Goal: Task Accomplishment & Management: Use online tool/utility

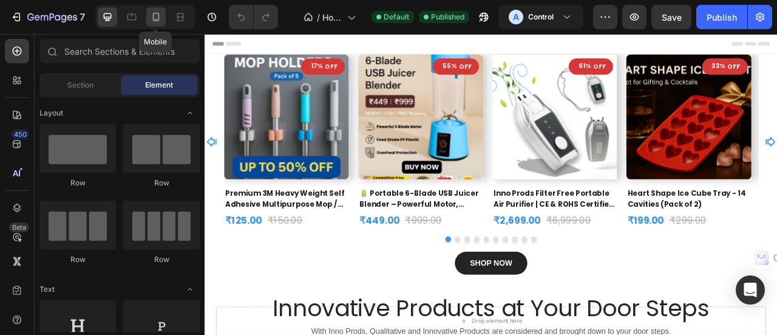
click at [152, 17] on icon at bounding box center [156, 17] width 12 height 12
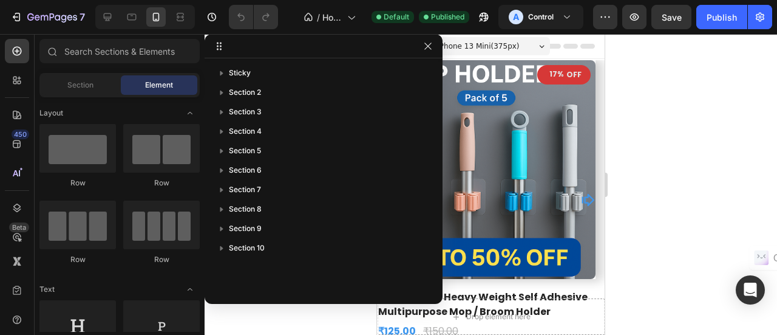
click at [681, 138] on div at bounding box center [491, 184] width 573 height 301
drag, startPoint x: 429, startPoint y: 46, endPoint x: 53, endPoint y: 25, distance: 376.3
click at [429, 46] on icon "button" at bounding box center [428, 46] width 10 height 10
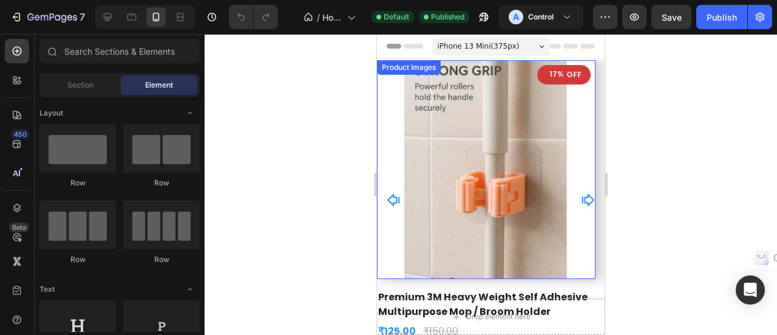
click at [578, 224] on img at bounding box center [486, 169] width 219 height 219
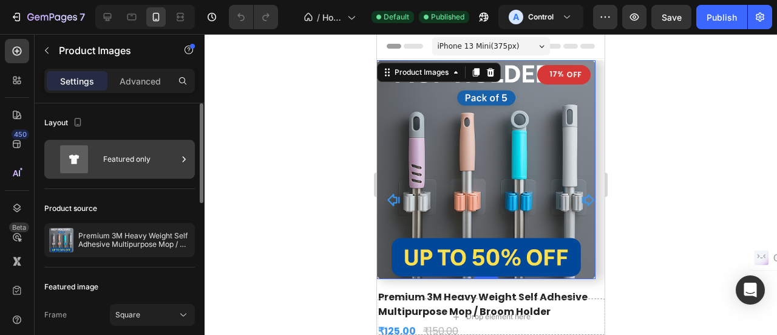
click at [122, 160] on div "Featured only" at bounding box center [140, 159] width 74 height 28
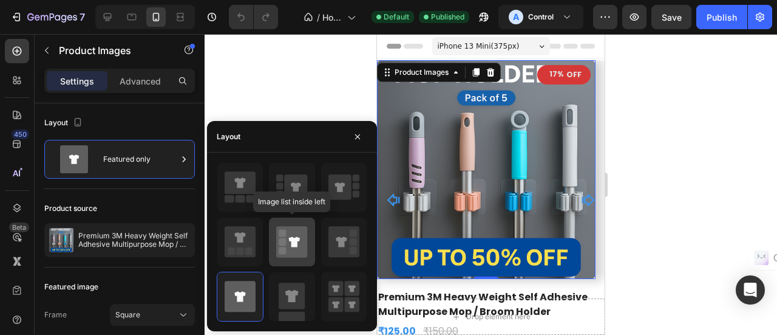
click at [293, 237] on icon at bounding box center [294, 242] width 11 height 10
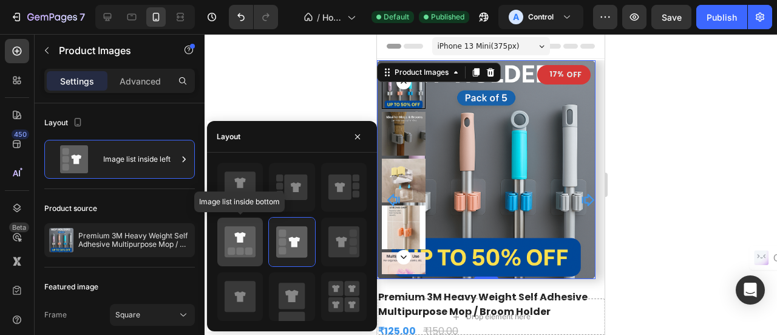
click at [248, 249] on rect at bounding box center [248, 251] width 7 height 7
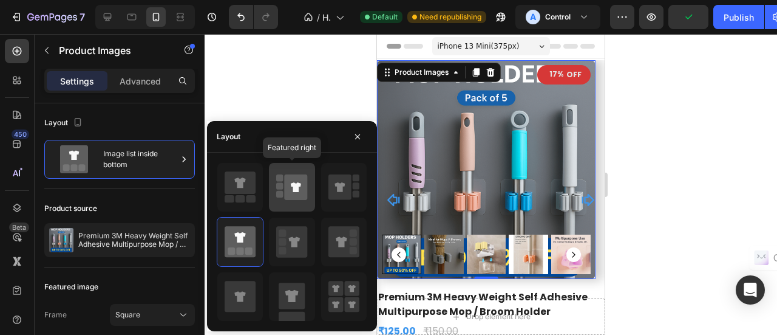
click at [280, 189] on icon at bounding box center [291, 187] width 31 height 34
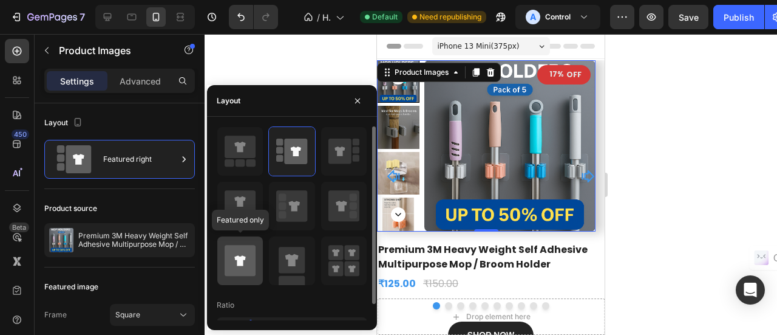
click at [254, 247] on icon at bounding box center [240, 260] width 31 height 31
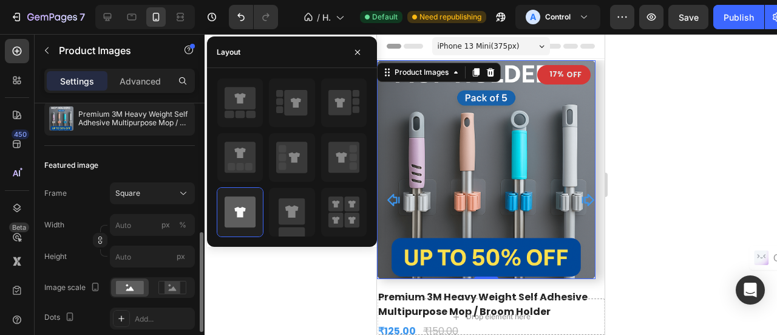
scroll to position [182, 0]
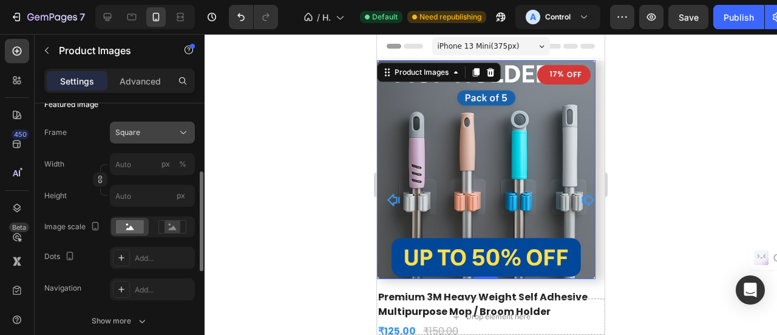
click at [154, 135] on div "Square" at bounding box center [144, 132] width 59 height 11
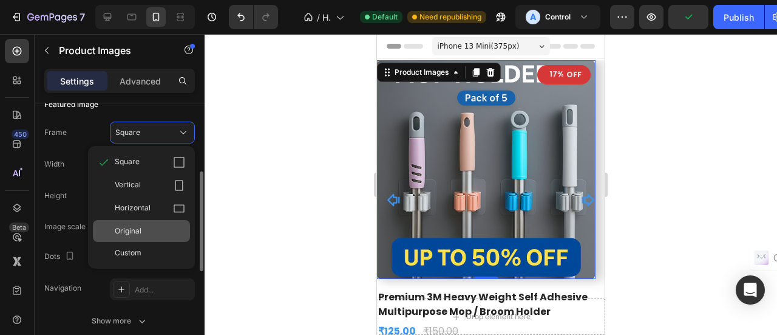
click at [141, 225] on span "Original" at bounding box center [128, 230] width 27 height 11
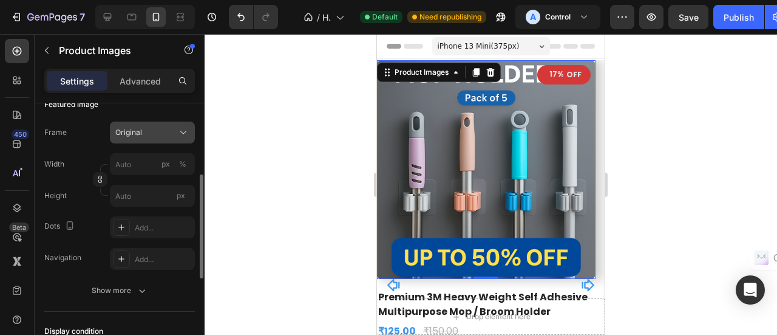
click at [144, 134] on div "Original" at bounding box center [144, 132] width 59 height 11
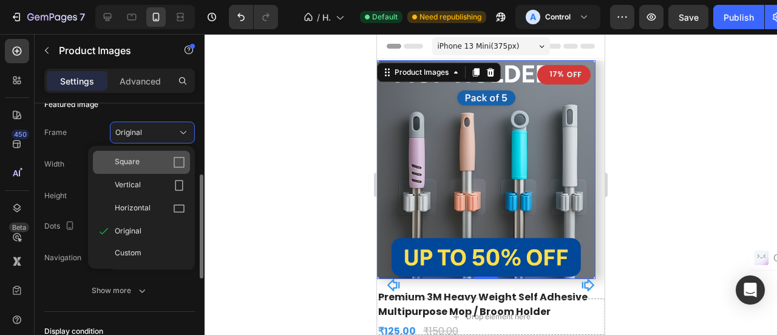
click at [139, 166] on div "Square" at bounding box center [150, 162] width 70 height 12
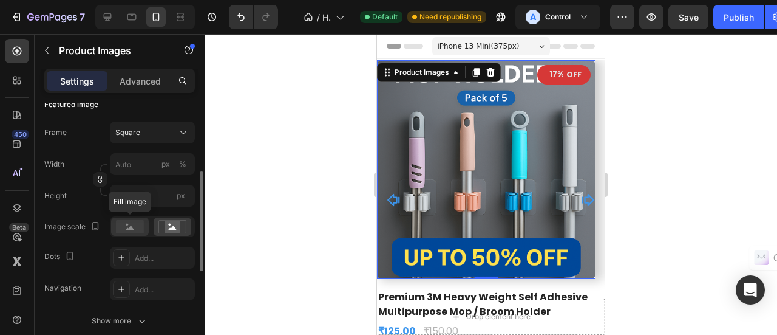
click at [137, 230] on rect at bounding box center [130, 226] width 28 height 13
click at [165, 227] on rect at bounding box center [173, 226] width 16 height 12
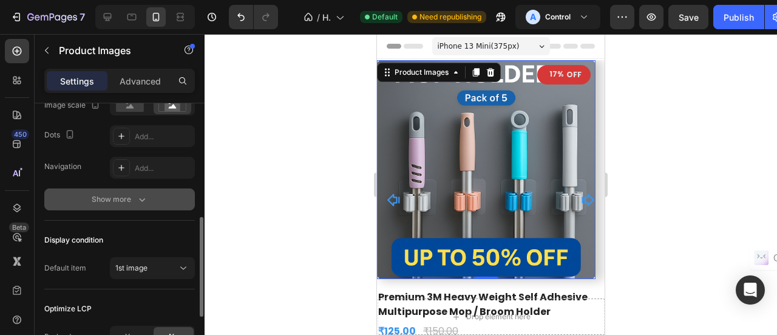
click at [142, 198] on icon "button" at bounding box center [142, 199] width 12 height 12
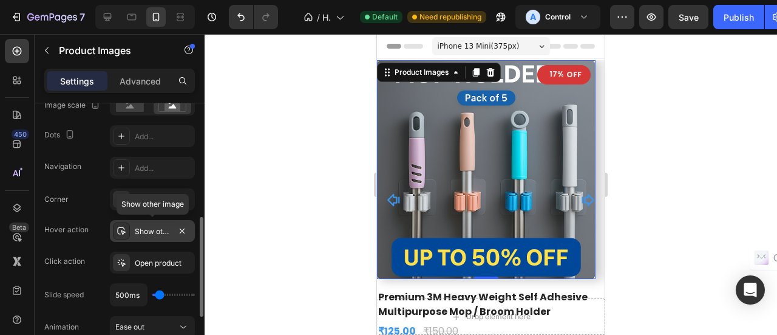
click at [162, 231] on div "Show other image" at bounding box center [152, 231] width 35 height 11
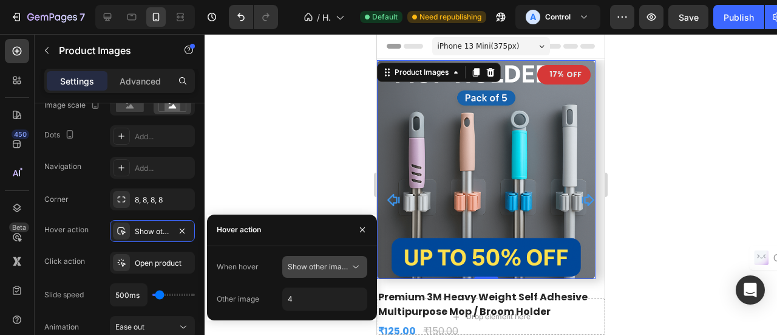
click at [341, 268] on span "Show other image" at bounding box center [319, 266] width 63 height 9
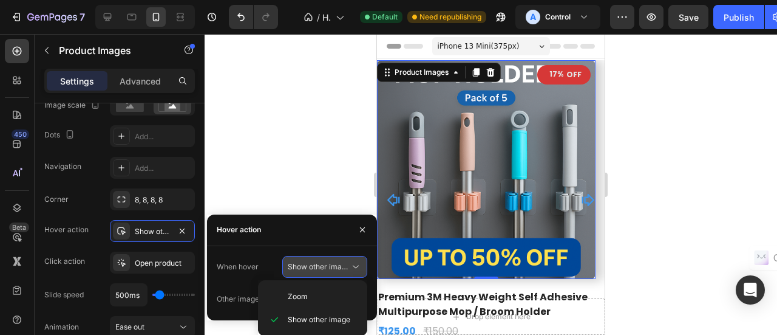
click at [341, 267] on span "Show other image" at bounding box center [319, 266] width 63 height 9
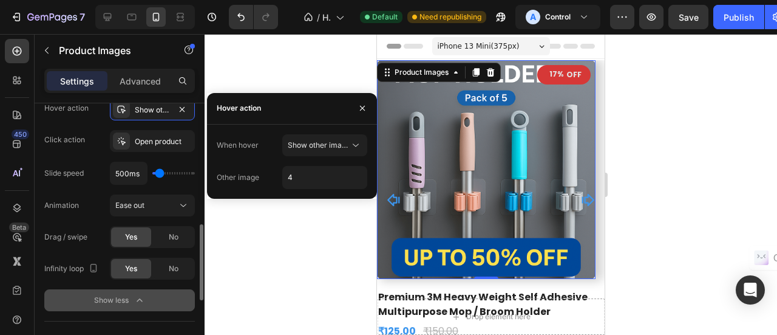
scroll to position [364, 0]
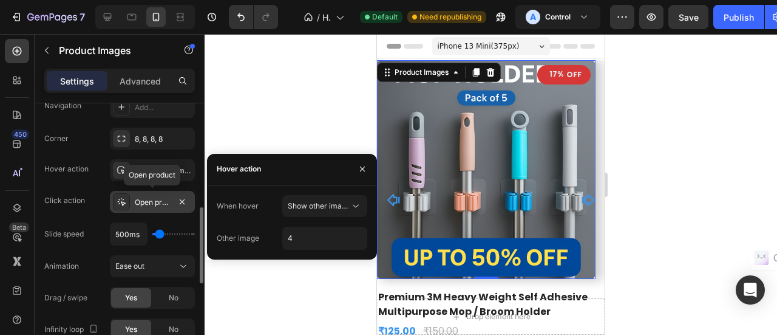
click at [160, 205] on div "Open product" at bounding box center [152, 202] width 35 height 11
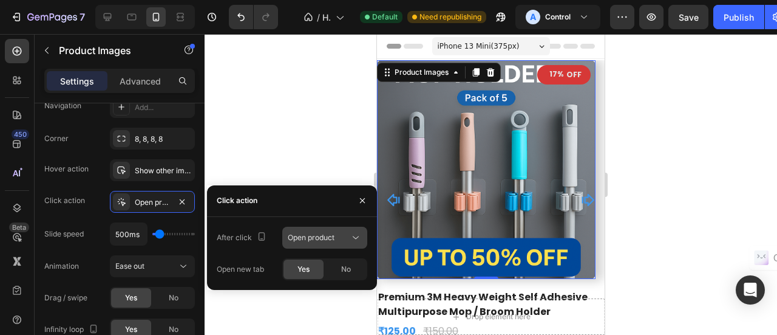
click at [330, 237] on span "Open product" at bounding box center [311, 237] width 47 height 9
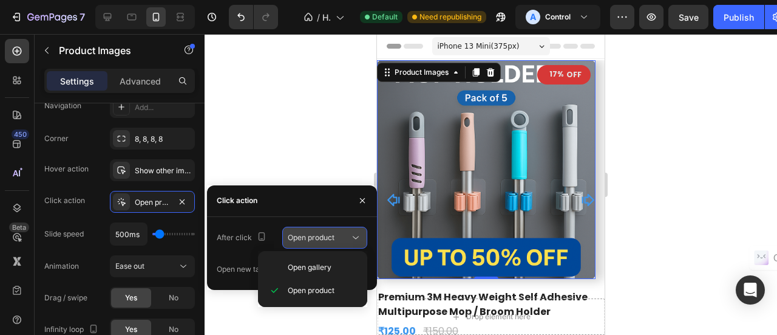
click at [327, 241] on span "Open product" at bounding box center [311, 237] width 47 height 9
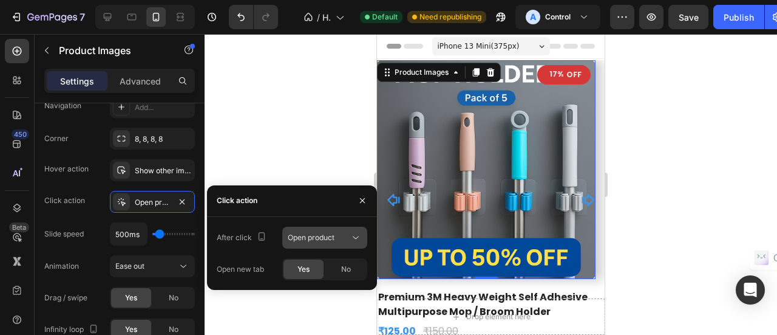
click at [313, 237] on span "Open product" at bounding box center [311, 237] width 47 height 9
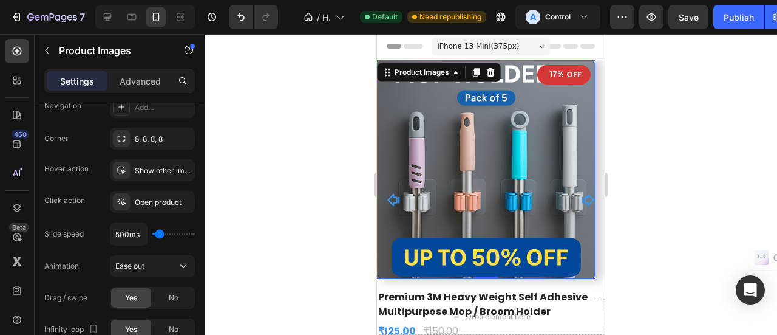
click at [259, 148] on div at bounding box center [491, 184] width 573 height 301
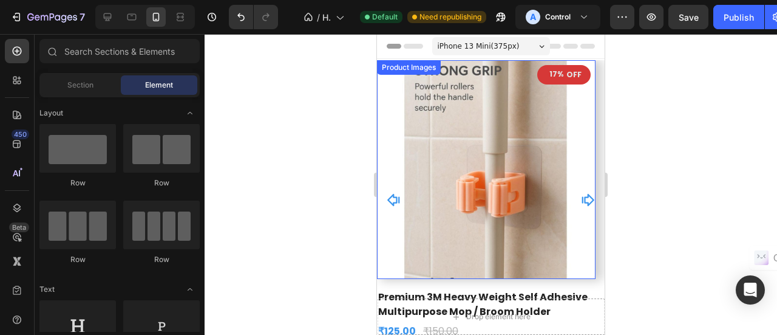
click at [458, 182] on img at bounding box center [486, 169] width 219 height 219
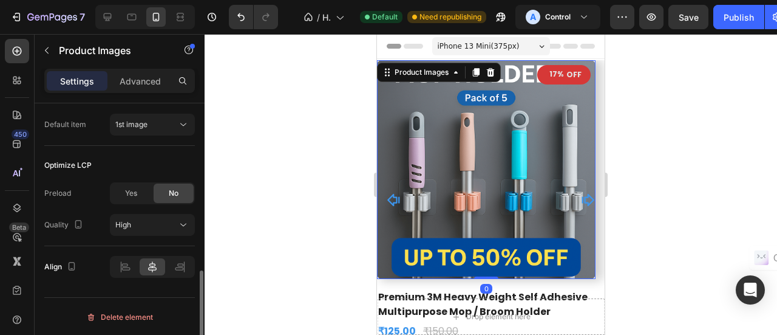
scroll to position [325, 0]
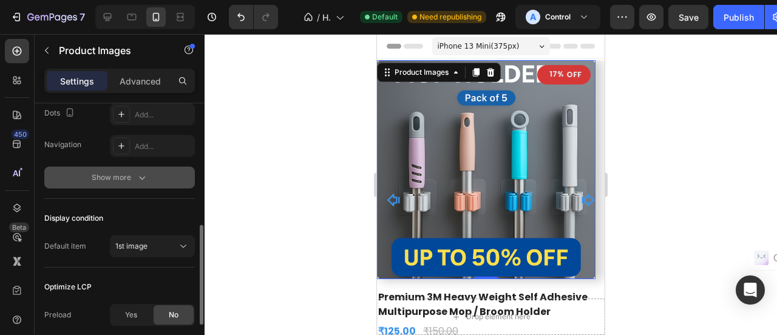
click at [141, 171] on icon "button" at bounding box center [142, 177] width 12 height 12
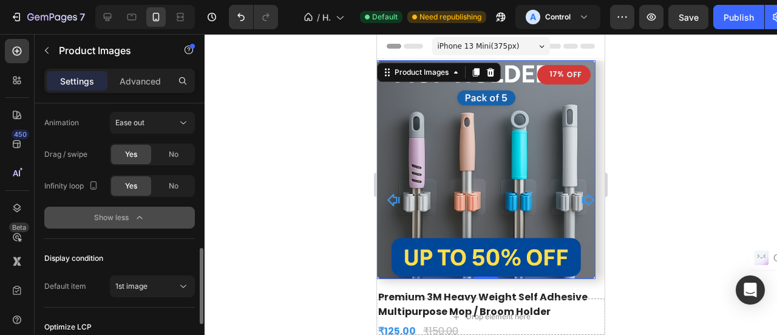
scroll to position [568, 0]
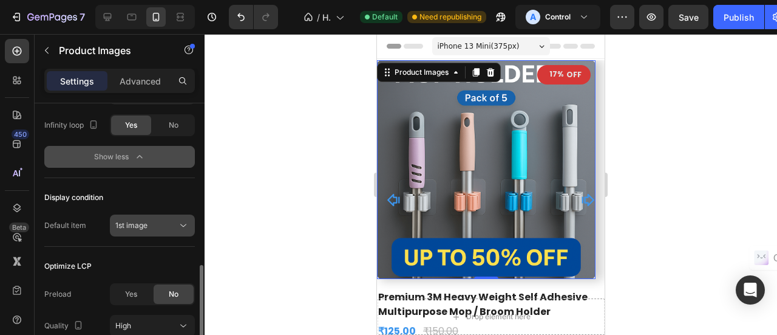
click at [151, 234] on button "1st image" at bounding box center [152, 225] width 85 height 22
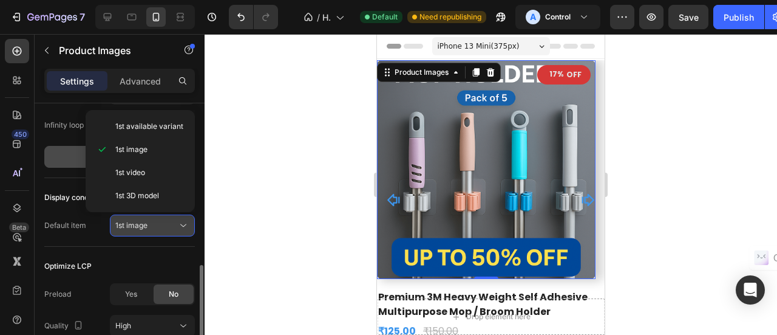
click at [151, 234] on button "1st image" at bounding box center [152, 225] width 85 height 22
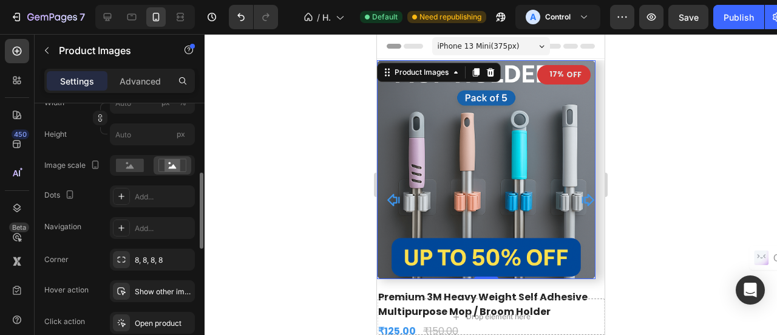
scroll to position [1, 0]
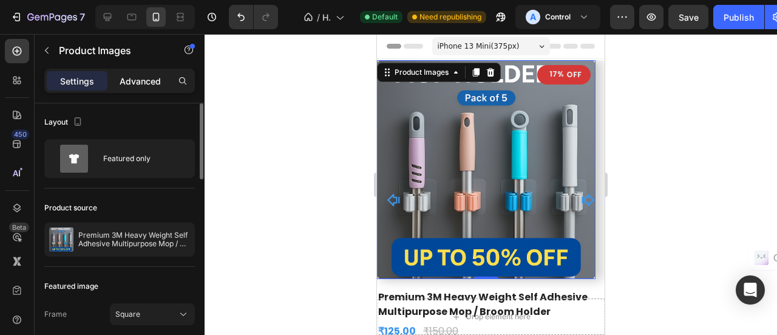
click at [152, 81] on p "Advanced" at bounding box center [140, 81] width 41 height 13
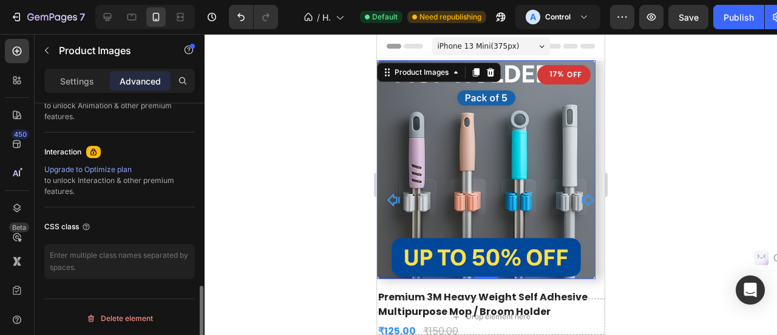
scroll to position [453, 0]
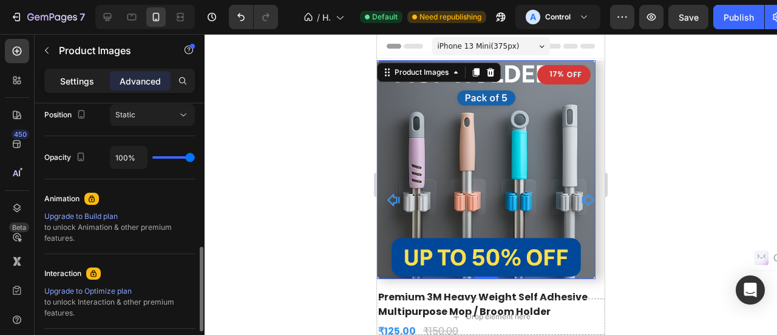
click at [85, 80] on p "Settings" at bounding box center [77, 81] width 34 height 13
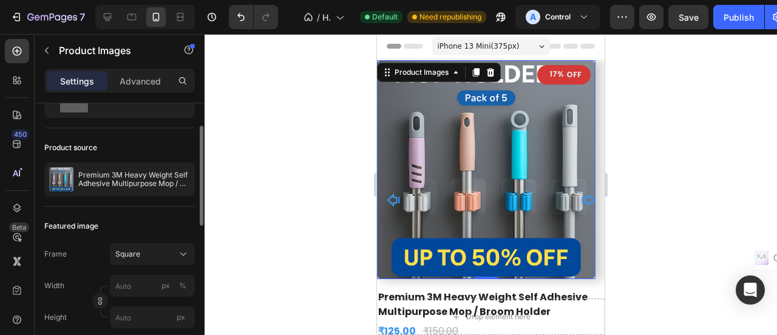
scroll to position [243, 0]
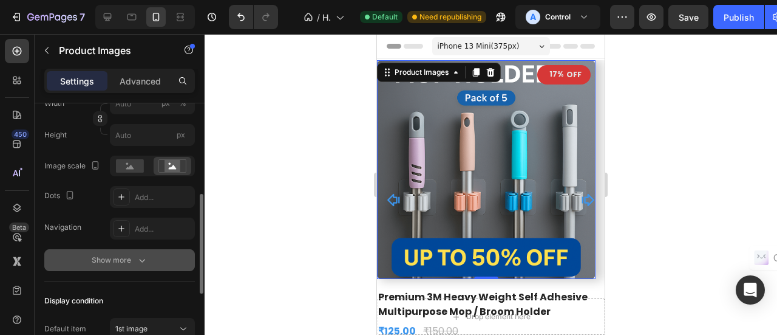
click at [127, 260] on div "Show more" at bounding box center [120, 260] width 56 height 12
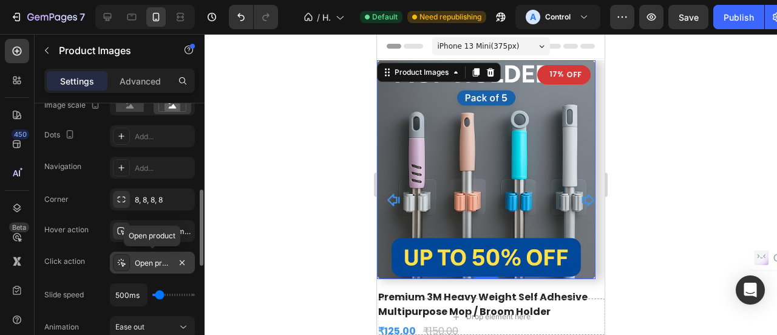
scroll to position [364, 0]
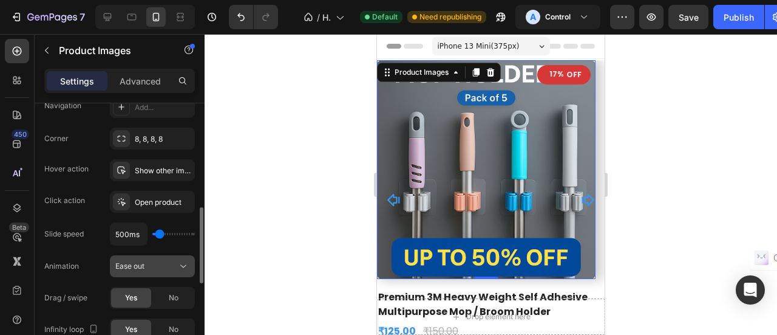
click at [164, 267] on div "Ease out" at bounding box center [146, 265] width 62 height 11
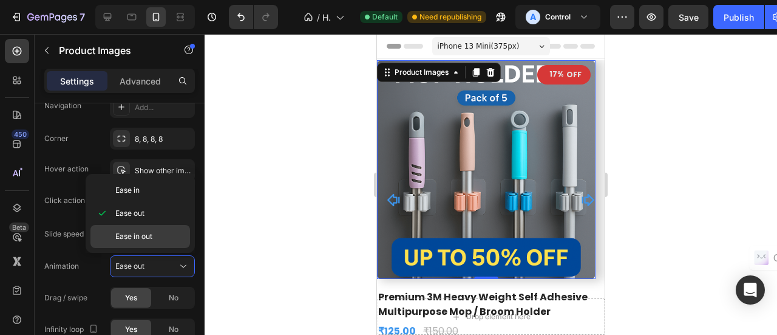
click at [151, 245] on div "Ease in out" at bounding box center [140, 236] width 100 height 23
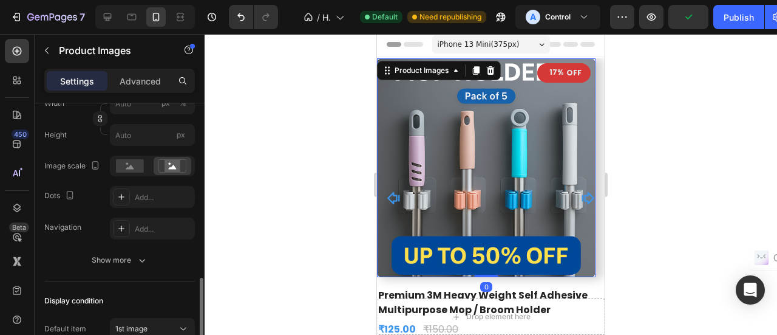
scroll to position [304, 0]
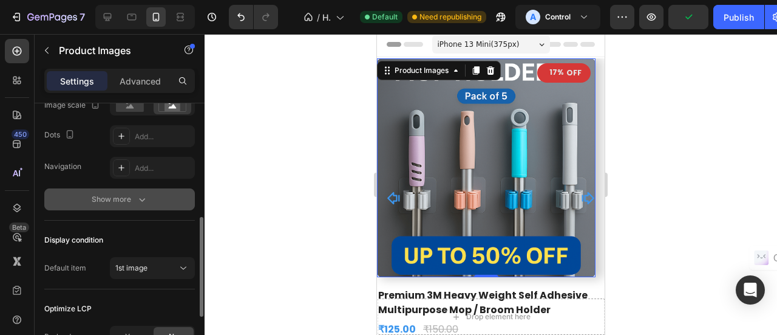
click at [131, 205] on button "Show more" at bounding box center [119, 199] width 151 height 22
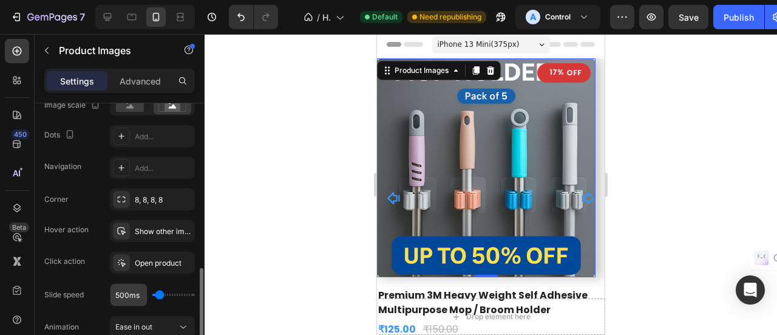
scroll to position [425, 0]
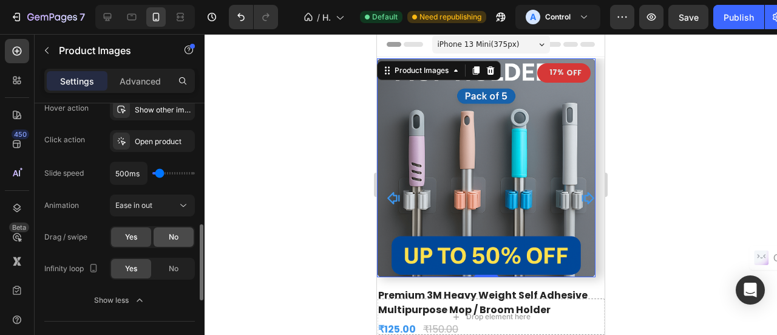
click at [168, 239] on div "No" at bounding box center [174, 236] width 40 height 19
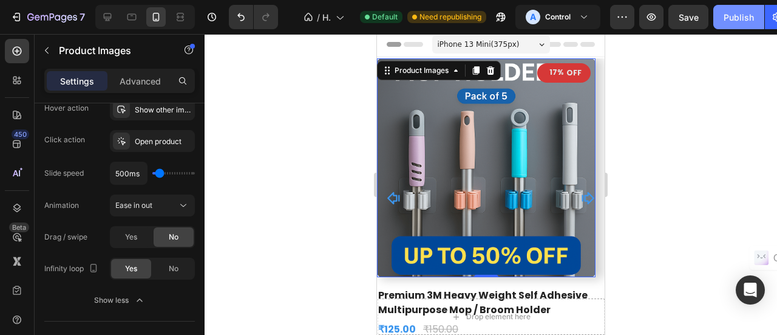
click at [725, 19] on div "Publish" at bounding box center [739, 17] width 30 height 13
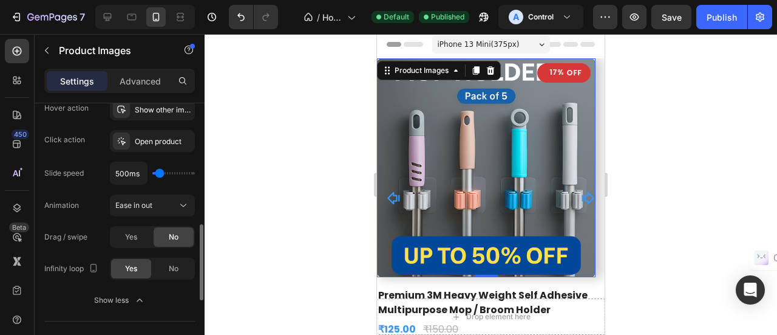
drag, startPoint x: 135, startPoint y: 238, endPoint x: 146, endPoint y: 279, distance: 42.1
click at [135, 238] on span "Yes" at bounding box center [131, 236] width 12 height 11
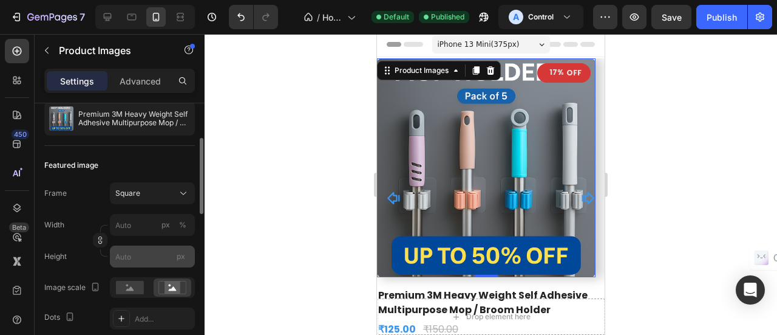
scroll to position [0, 0]
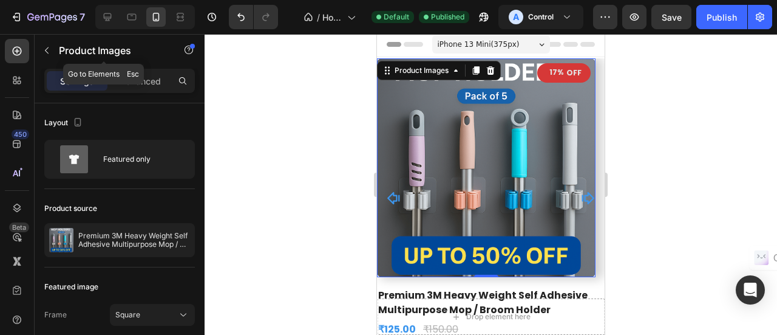
click at [53, 50] on button "button" at bounding box center [46, 50] width 19 height 19
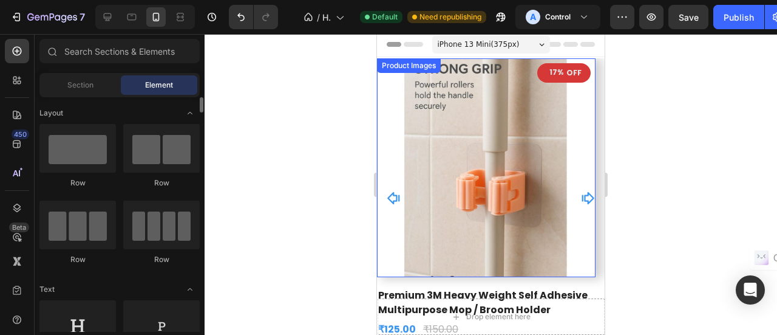
click at [444, 173] on img at bounding box center [486, 167] width 219 height 219
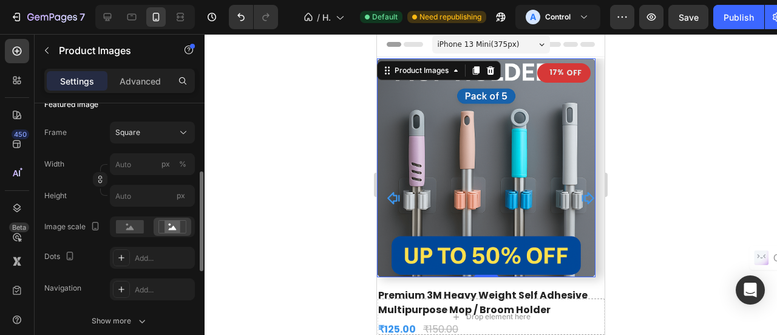
scroll to position [243, 0]
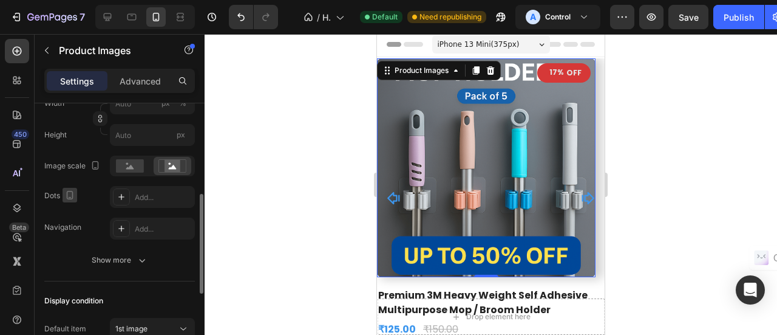
click at [70, 195] on icon "button" at bounding box center [70, 195] width 12 height 12
click at [73, 190] on icon "button" at bounding box center [70, 195] width 12 height 12
click at [160, 203] on div "Add..." at bounding box center [152, 197] width 85 height 22
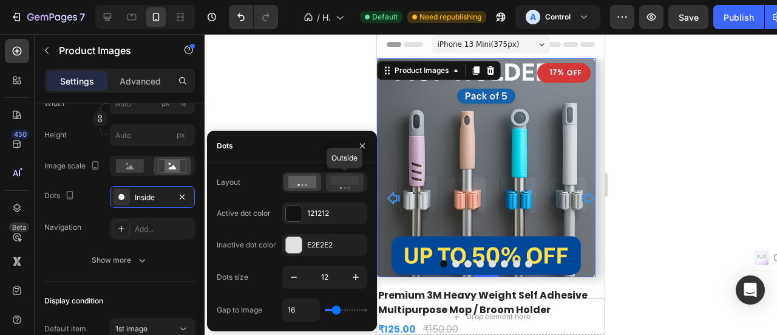
click at [344, 181] on rect at bounding box center [345, 179] width 28 height 9
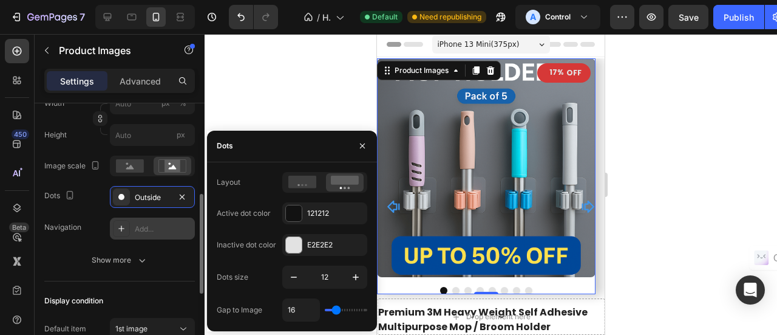
click at [137, 231] on div "Add..." at bounding box center [163, 228] width 57 height 11
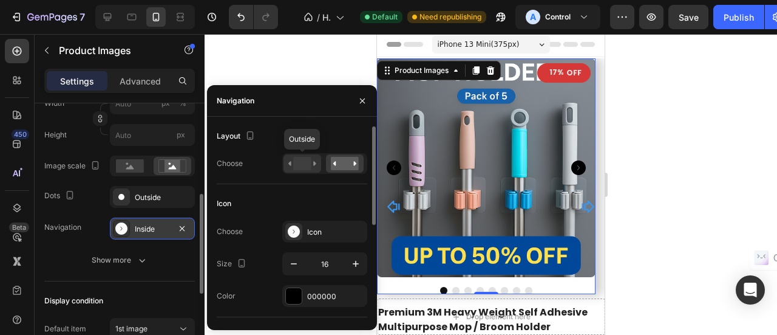
click at [301, 165] on rect at bounding box center [302, 163] width 18 height 13
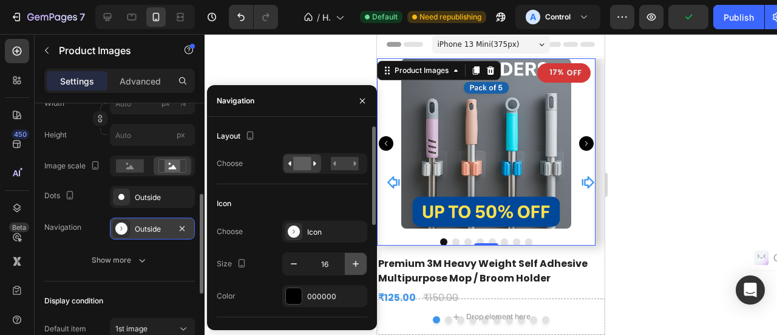
click at [355, 265] on icon "button" at bounding box center [356, 263] width 12 height 12
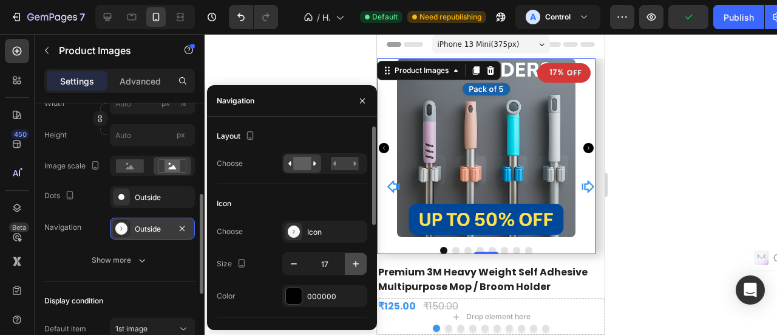
click at [355, 265] on icon "button" at bounding box center [356, 263] width 12 height 12
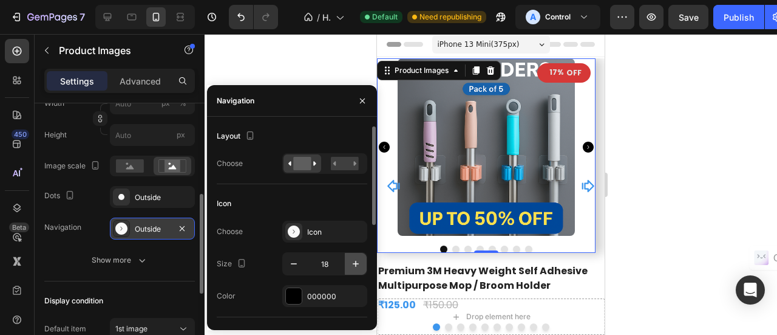
click at [355, 265] on icon "button" at bounding box center [356, 263] width 12 height 12
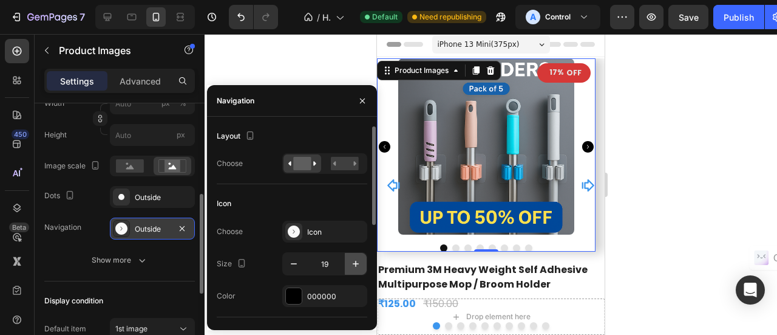
click at [355, 265] on icon "button" at bounding box center [356, 263] width 12 height 12
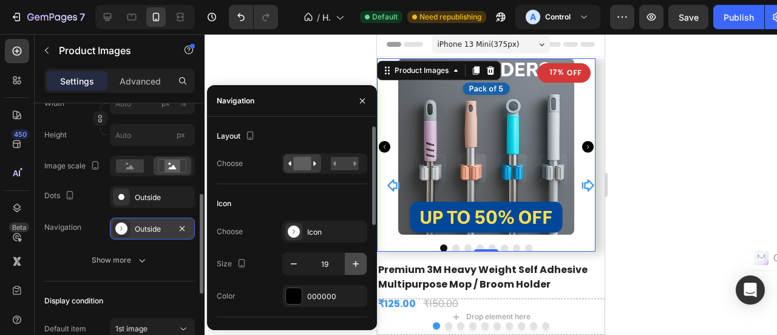
click at [355, 265] on icon "button" at bounding box center [356, 263] width 12 height 12
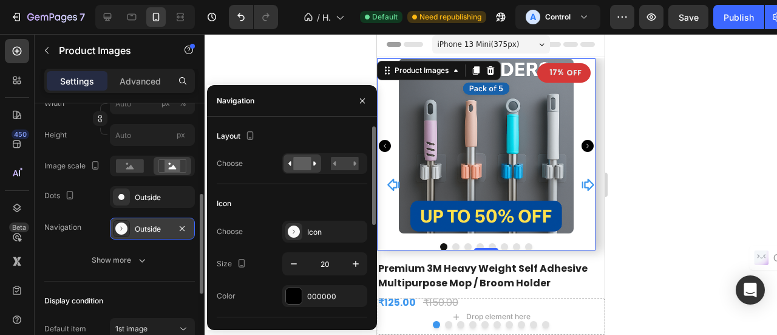
type input "21"
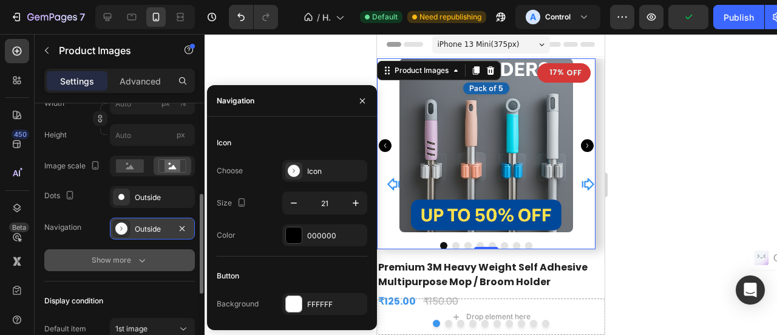
scroll to position [304, 0]
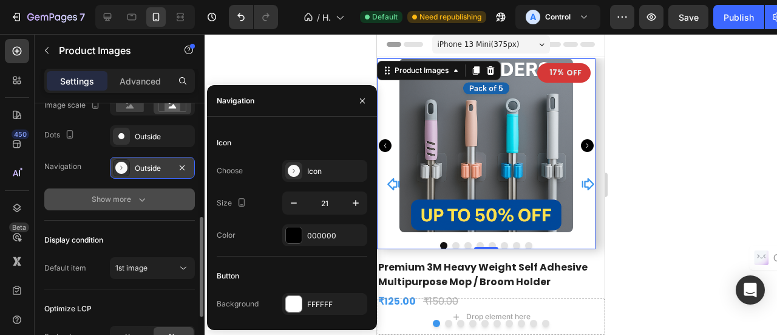
click at [141, 199] on icon "button" at bounding box center [142, 200] width 6 height 4
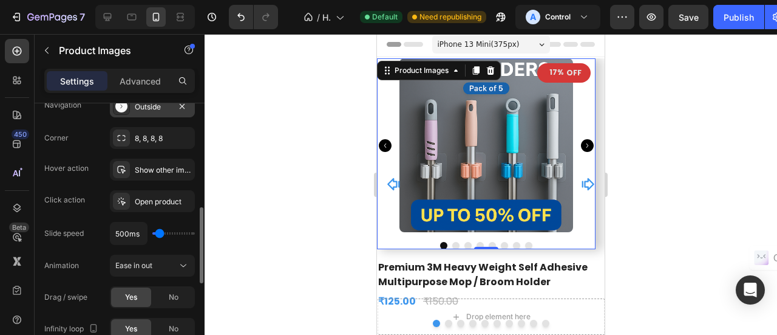
scroll to position [304, 0]
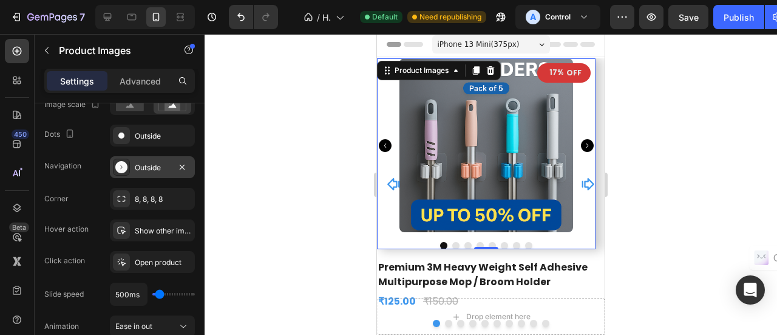
click at [149, 169] on div "Outside" at bounding box center [152, 167] width 35 height 11
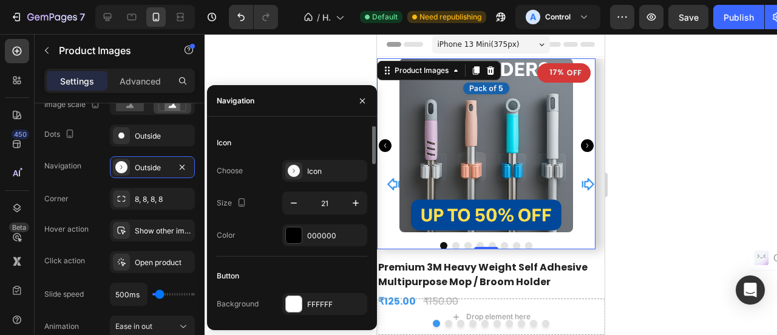
scroll to position [0, 0]
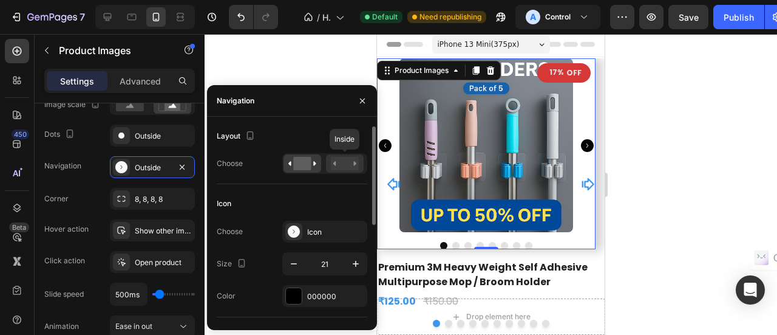
click at [339, 163] on rect at bounding box center [345, 163] width 28 height 13
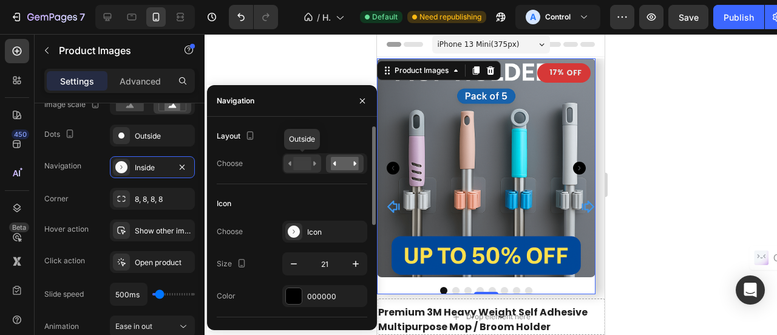
click at [307, 161] on rect at bounding box center [302, 163] width 18 height 13
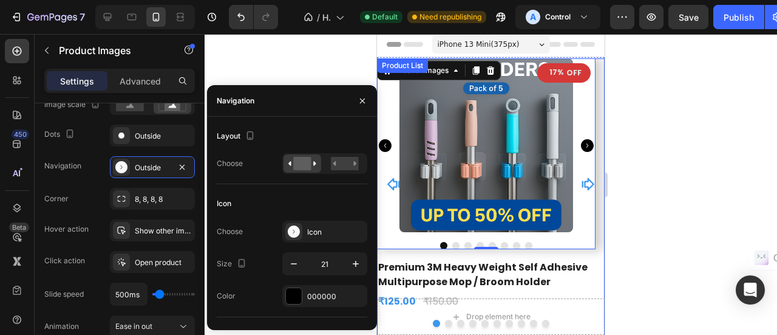
click at [397, 184] on icon "Carousel Back Arrow" at bounding box center [393, 184] width 12 height 12
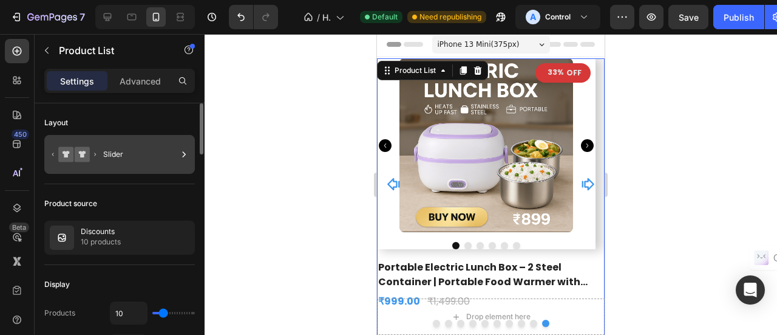
click at [106, 165] on div "Slider" at bounding box center [140, 154] width 74 height 28
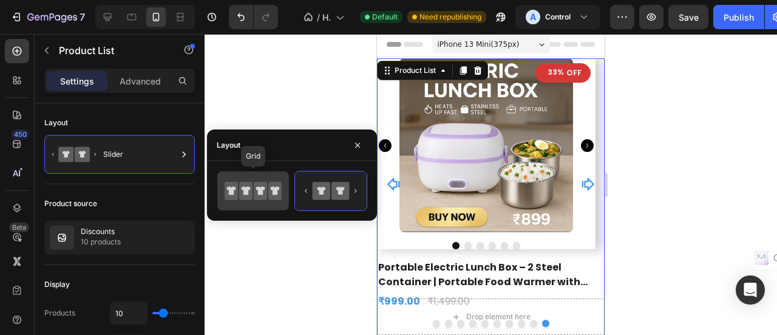
click at [251, 189] on icon at bounding box center [245, 191] width 13 height 18
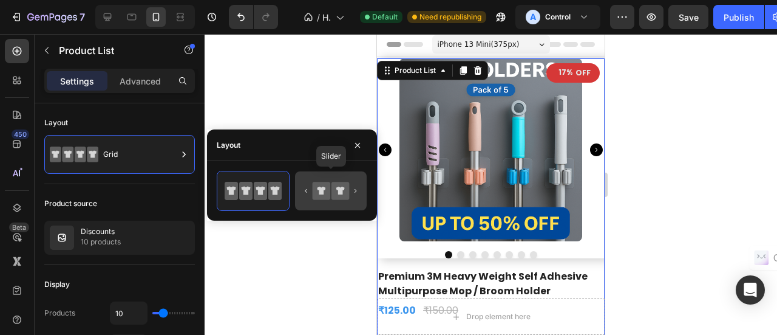
click at [322, 194] on icon at bounding box center [322, 191] width 18 height 18
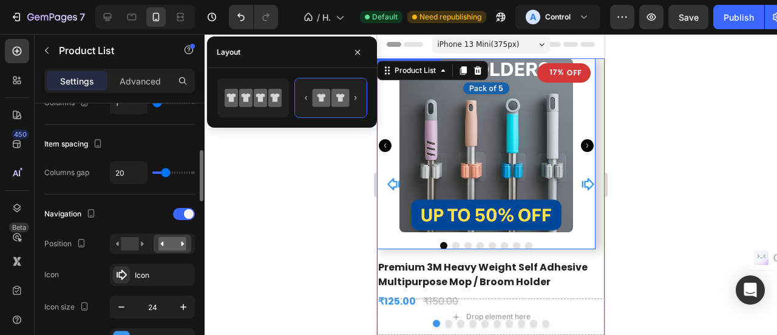
scroll to position [304, 0]
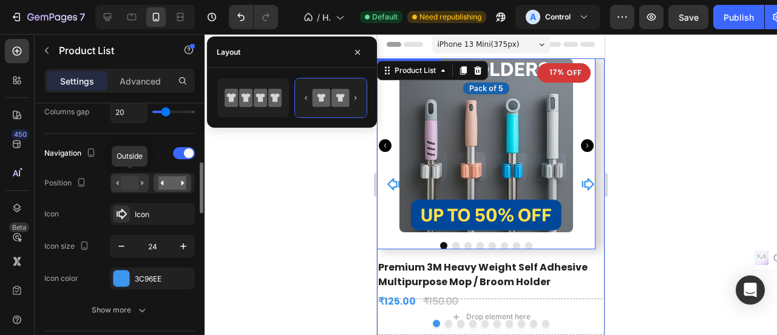
click at [126, 186] on rect at bounding box center [130, 182] width 18 height 13
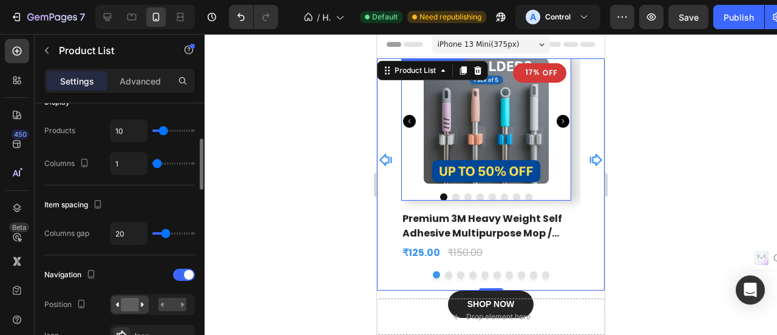
scroll to position [0, 0]
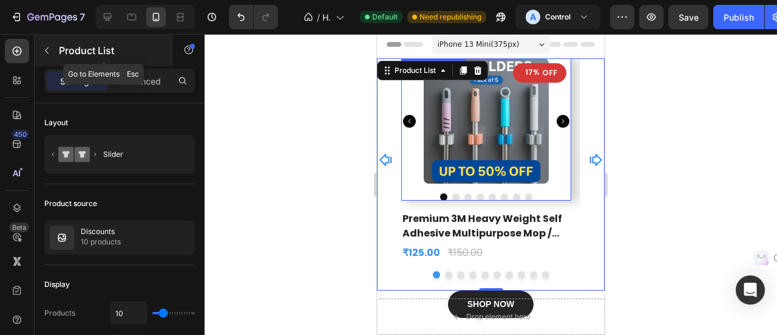
click at [46, 47] on icon "button" at bounding box center [47, 51] width 10 height 10
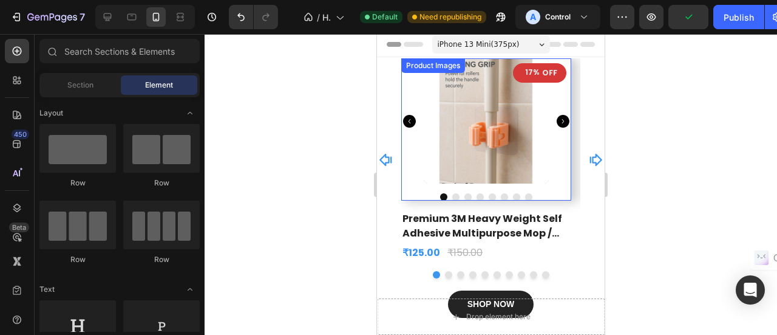
click at [500, 135] on img at bounding box center [486, 120] width 125 height 125
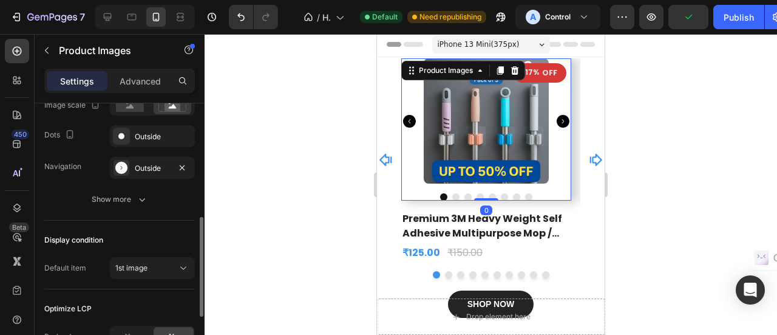
scroll to position [243, 0]
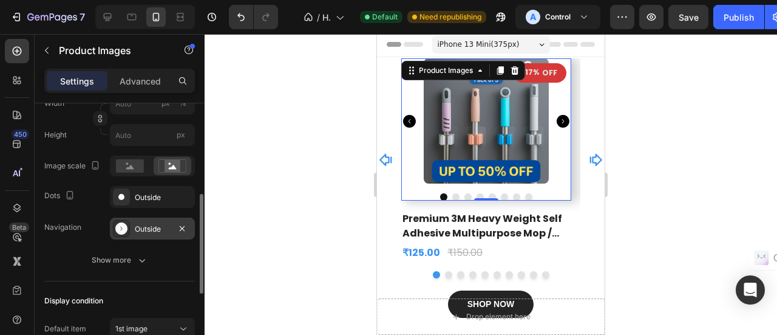
click at [124, 228] on icon at bounding box center [121, 228] width 12 height 12
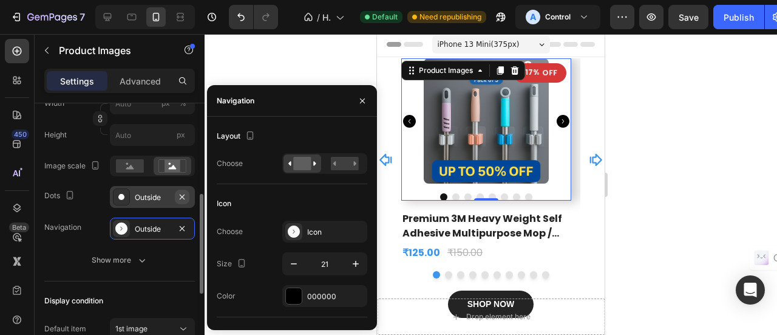
click at [186, 195] on icon "button" at bounding box center [182, 197] width 10 height 10
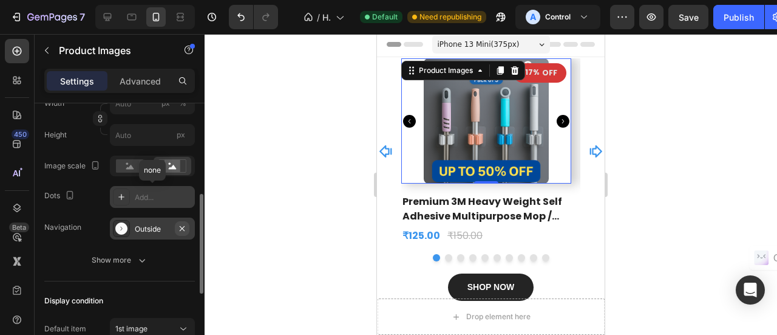
click at [184, 226] on icon "button" at bounding box center [182, 228] width 10 height 10
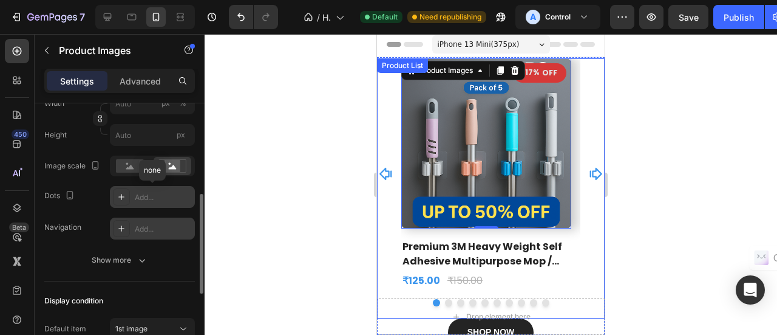
click at [387, 172] on icon "Carousel Back Arrow" at bounding box center [386, 173] width 15 height 15
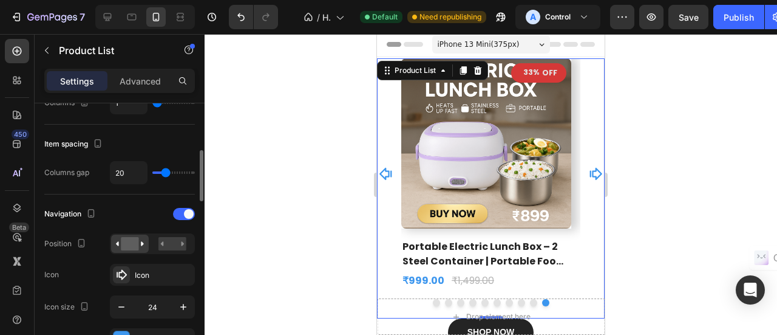
scroll to position [182, 0]
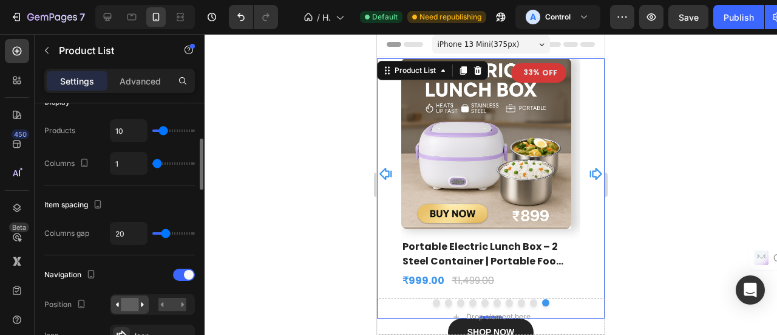
type input "19"
drag, startPoint x: 166, startPoint y: 232, endPoint x: 157, endPoint y: 230, distance: 8.7
type input "0"
click at [157, 232] on input "range" at bounding box center [173, 233] width 42 height 2
type input "0"
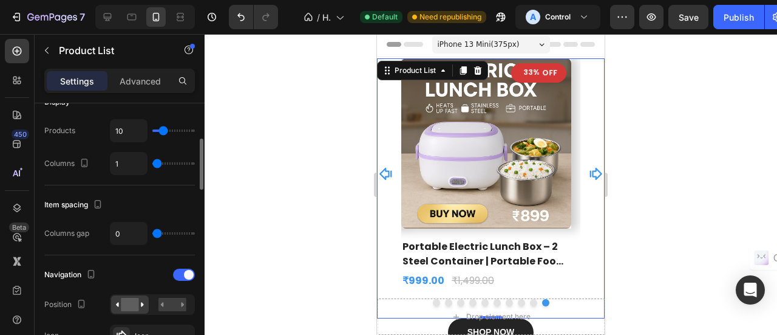
drag, startPoint x: 156, startPoint y: 229, endPoint x: 165, endPoint y: 235, distance: 10.1
type input "11"
click at [161, 232] on input "range" at bounding box center [173, 233] width 42 height 2
type input "11"
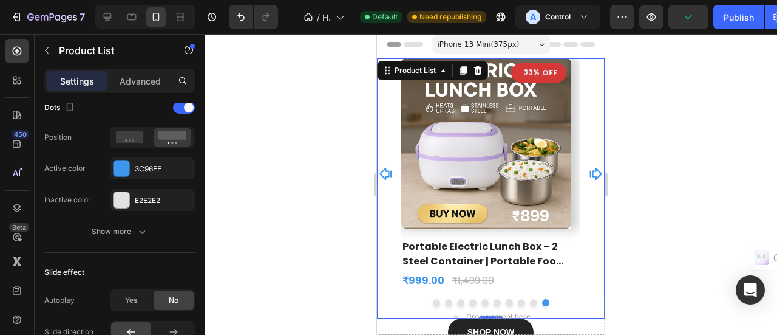
scroll to position [668, 0]
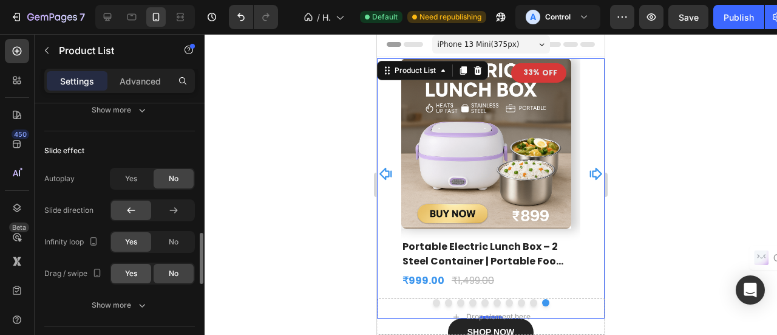
click at [142, 276] on div "Yes" at bounding box center [131, 272] width 40 height 19
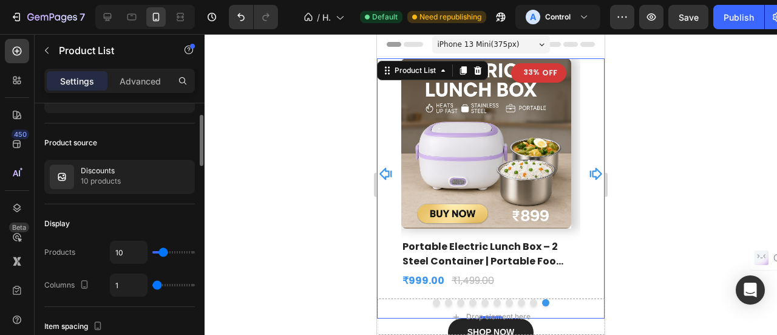
scroll to position [0, 0]
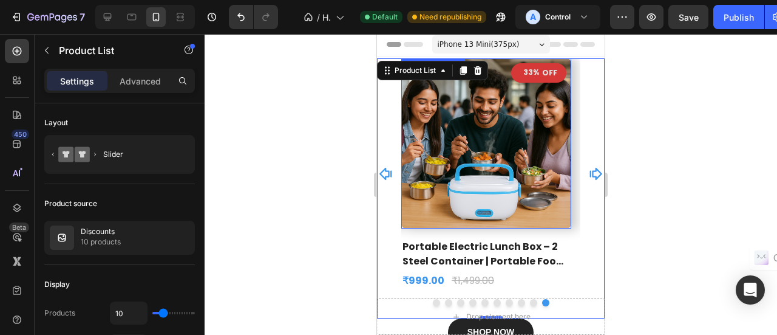
click at [463, 152] on img at bounding box center [486, 143] width 170 height 170
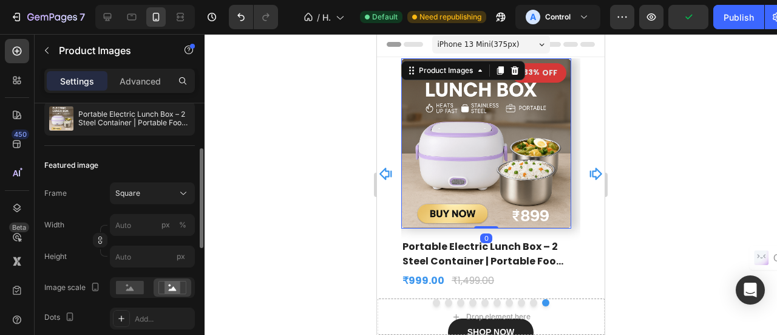
scroll to position [304, 0]
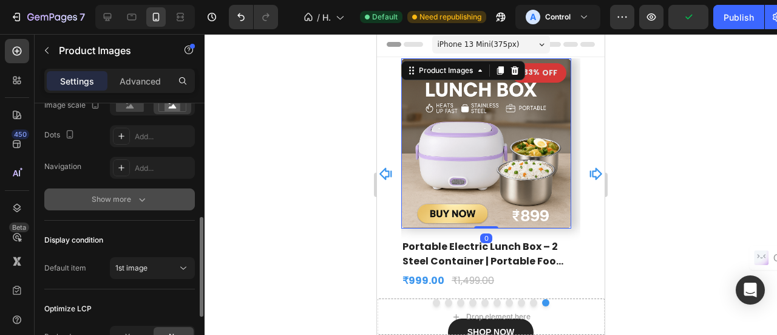
click at [146, 190] on button "Show more" at bounding box center [119, 199] width 151 height 22
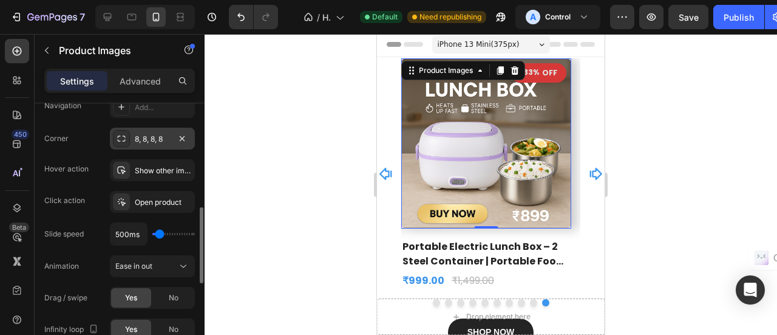
scroll to position [425, 0]
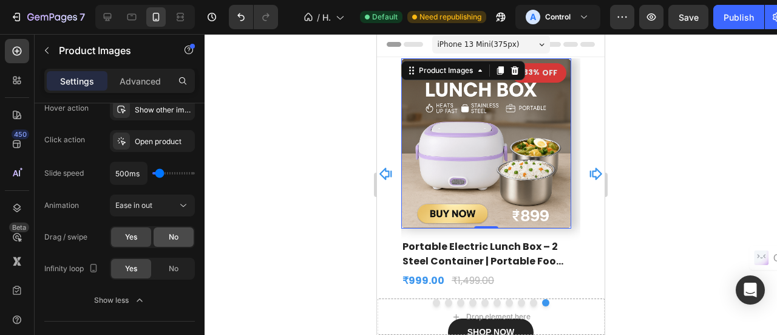
click at [168, 235] on div "No" at bounding box center [174, 236] width 40 height 19
click at [169, 269] on span "No" at bounding box center [174, 268] width 10 height 11
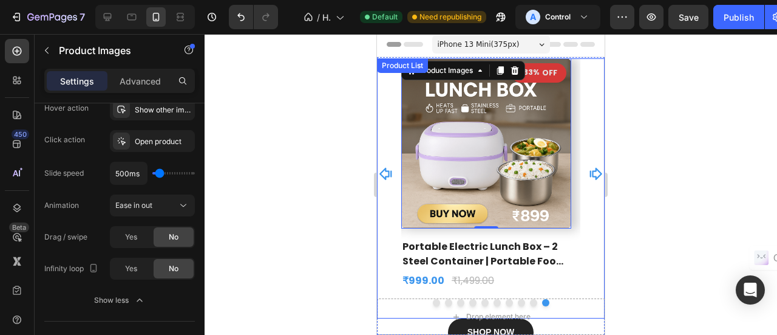
click at [390, 174] on icon "Carousel Back Arrow" at bounding box center [386, 173] width 15 height 15
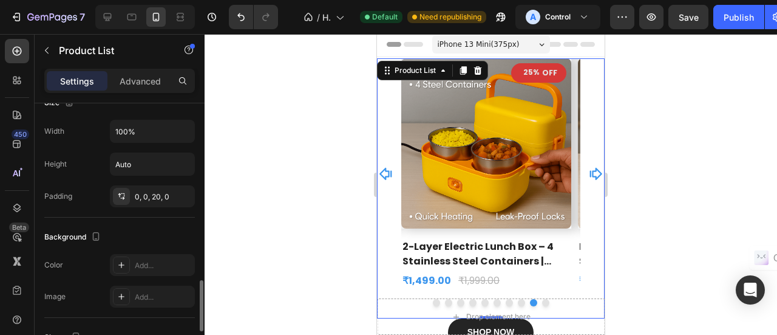
scroll to position [1032, 0]
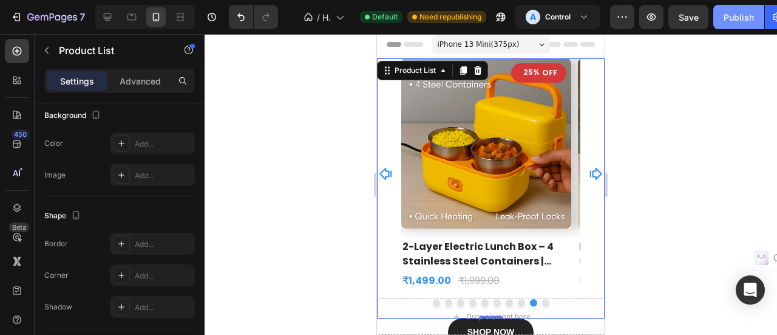
click at [725, 18] on div "Publish" at bounding box center [739, 17] width 30 height 13
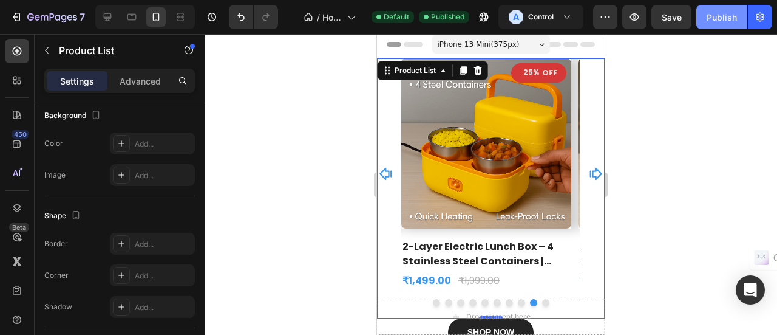
click at [722, 24] on button "Publish" at bounding box center [721, 17] width 51 height 24
